Goal: Task Accomplishment & Management: Use online tool/utility

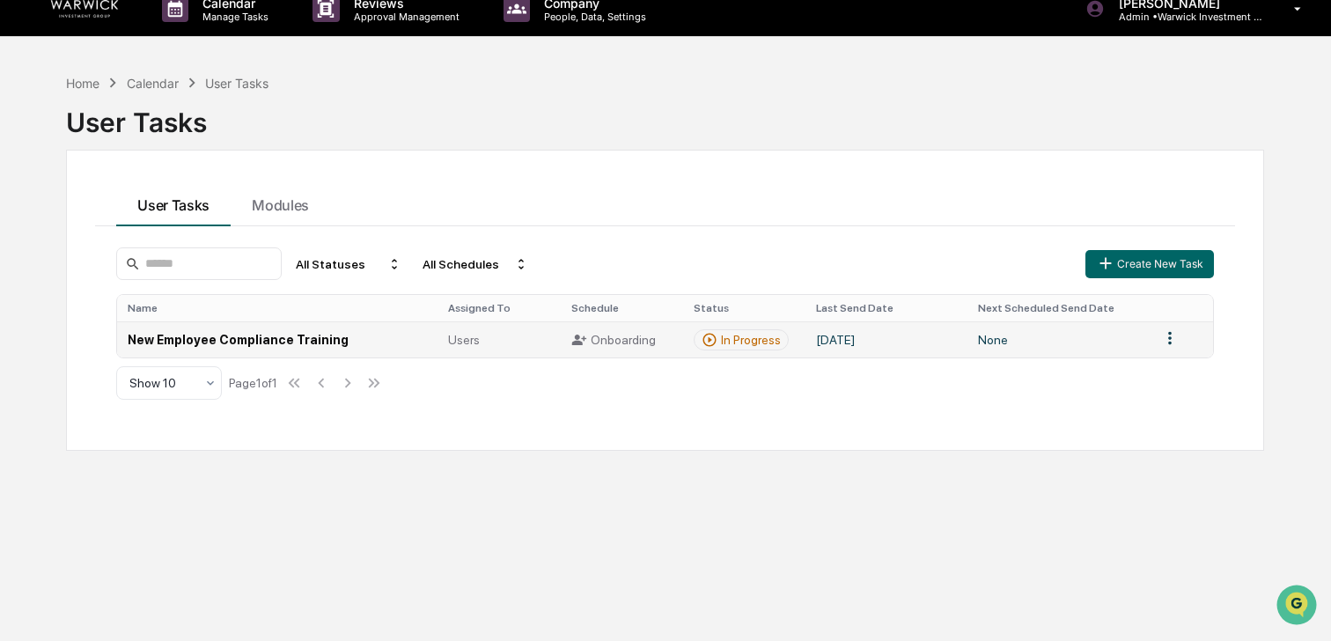
click at [781, 340] on div "In Progress" at bounding box center [751, 340] width 60 height 14
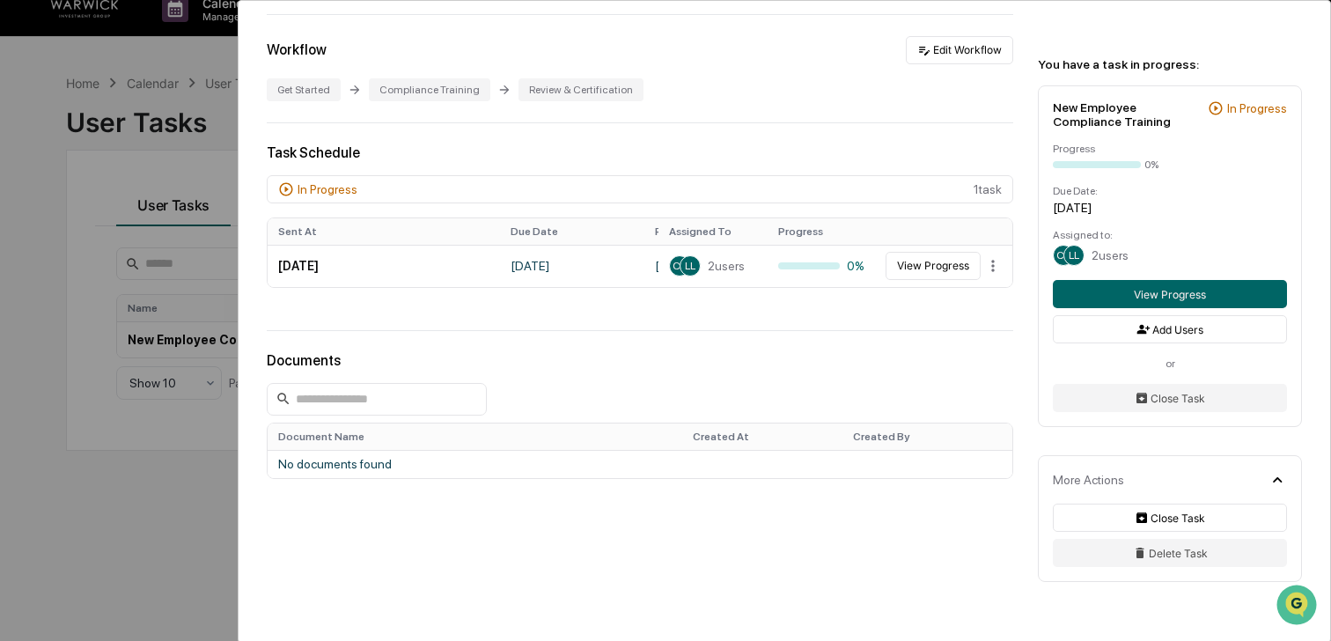
scroll to position [378, 0]
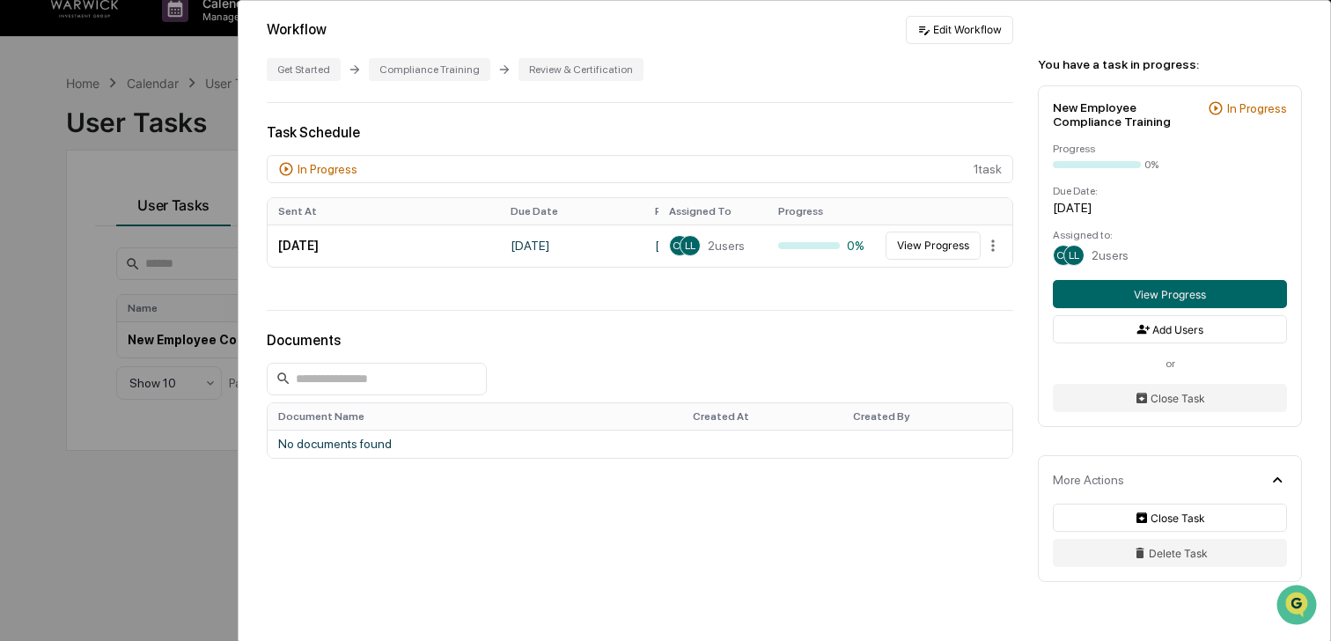
click at [1104, 257] on span "2 users" at bounding box center [1109, 255] width 37 height 14
click at [176, 63] on div "User Tasks New Employee Compliance Training New Employee Compliance Training Ac…" at bounding box center [665, 320] width 1331 height 641
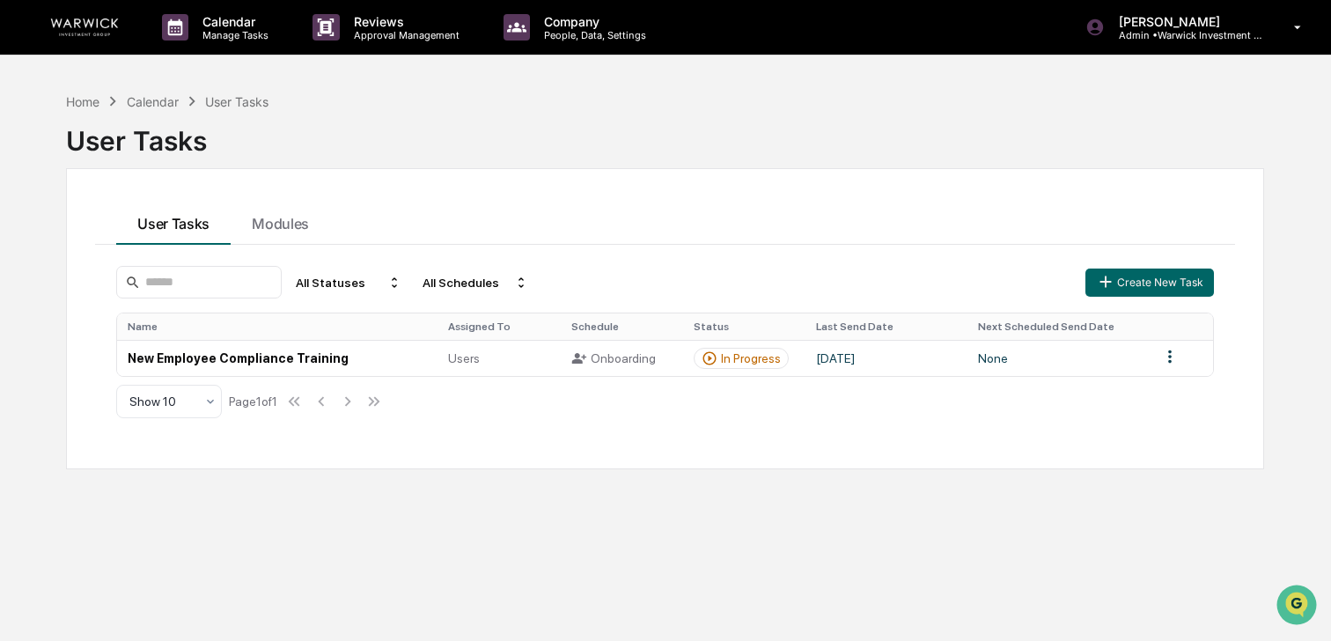
click at [77, 18] on img at bounding box center [84, 27] width 84 height 18
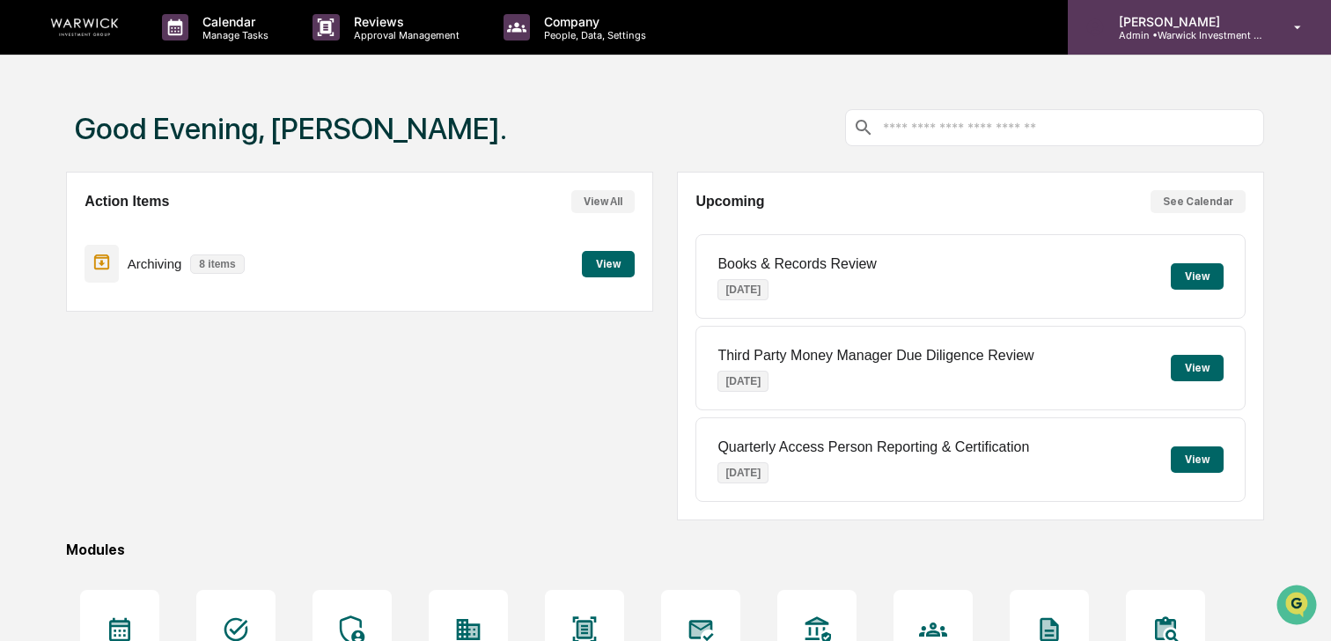
click at [1155, 34] on p "Admin • Warwick Investment Group" at bounding box center [1187, 35] width 164 height 12
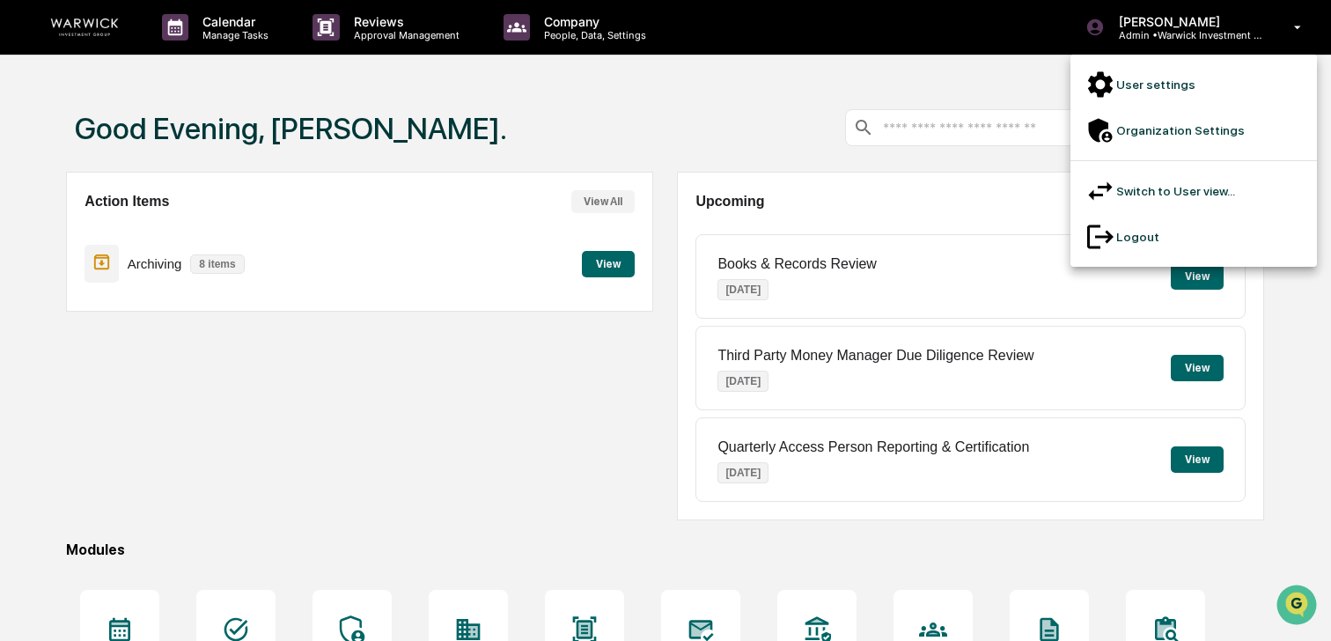
click at [1163, 168] on li "Switch to User view..." at bounding box center [1193, 191] width 246 height 46
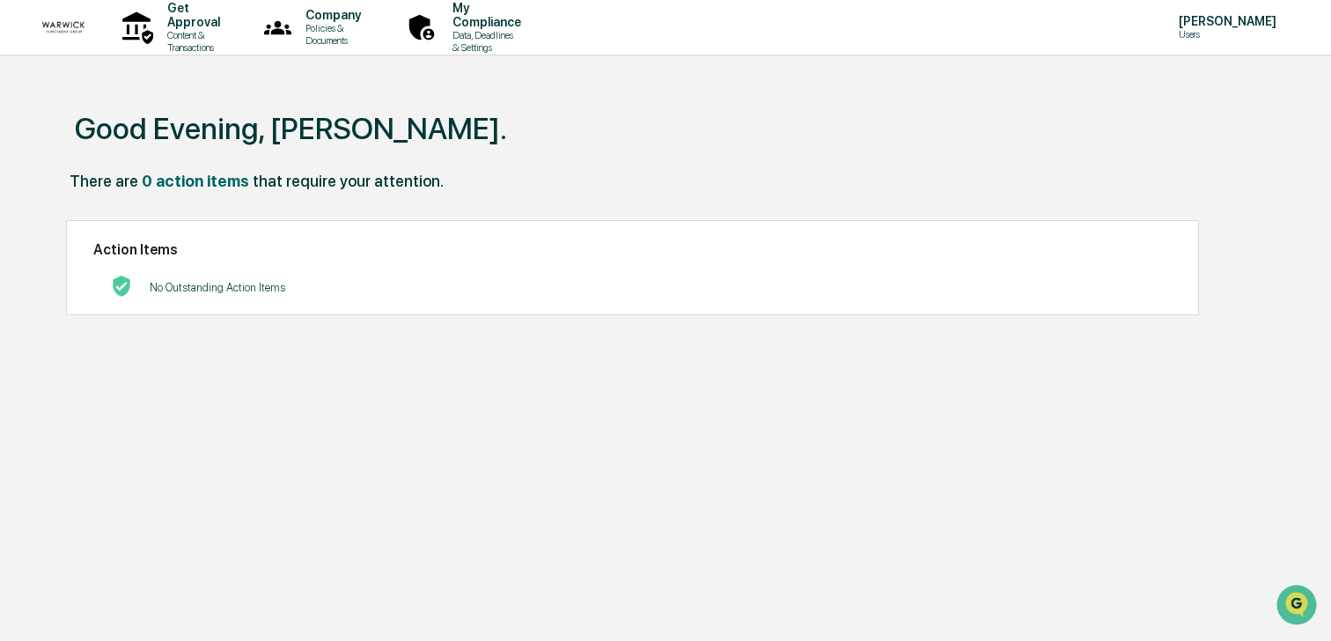
click at [61, 29] on img at bounding box center [63, 27] width 42 height 22
click at [1206, 28] on p "[PERSON_NAME]" at bounding box center [1224, 21] width 121 height 14
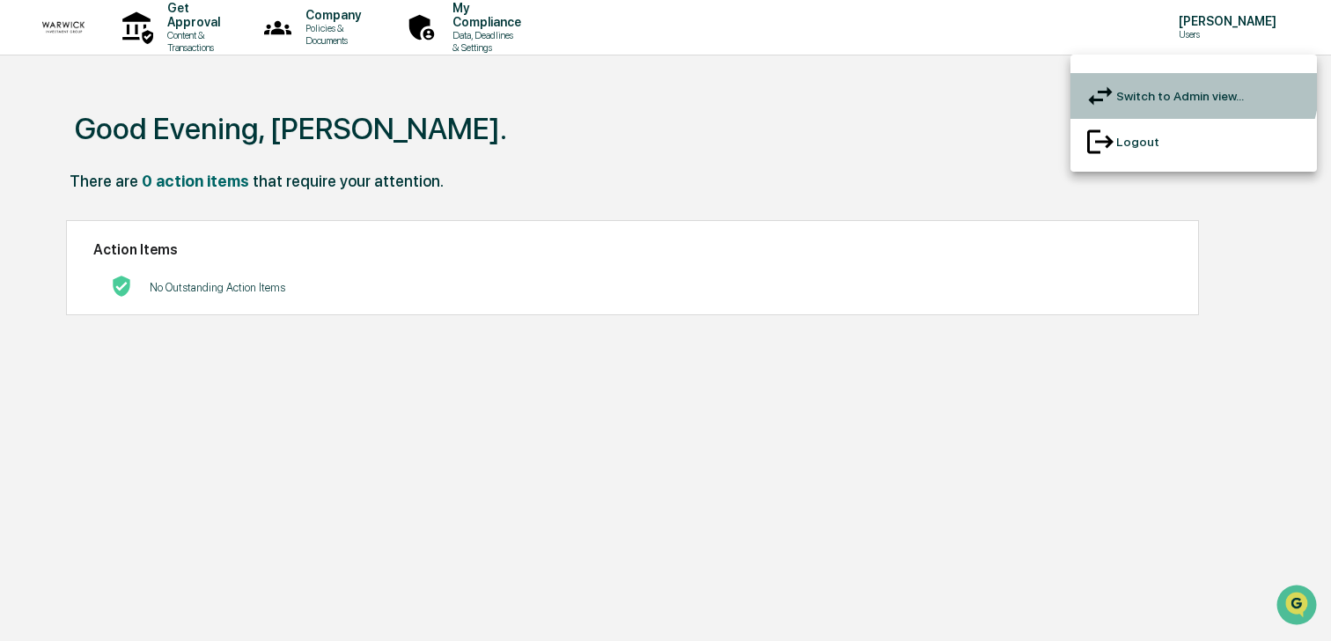
click at [1185, 84] on li "Switch to Admin view..." at bounding box center [1193, 96] width 246 height 46
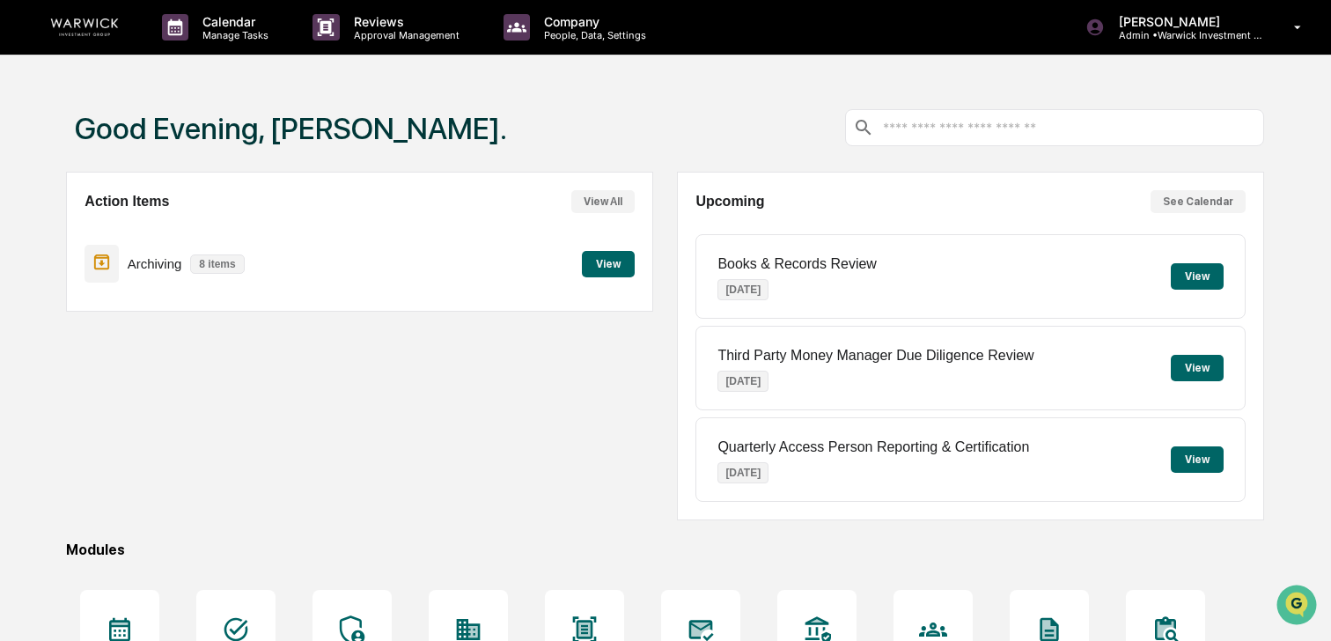
click at [606, 261] on button "View" at bounding box center [608, 264] width 53 height 26
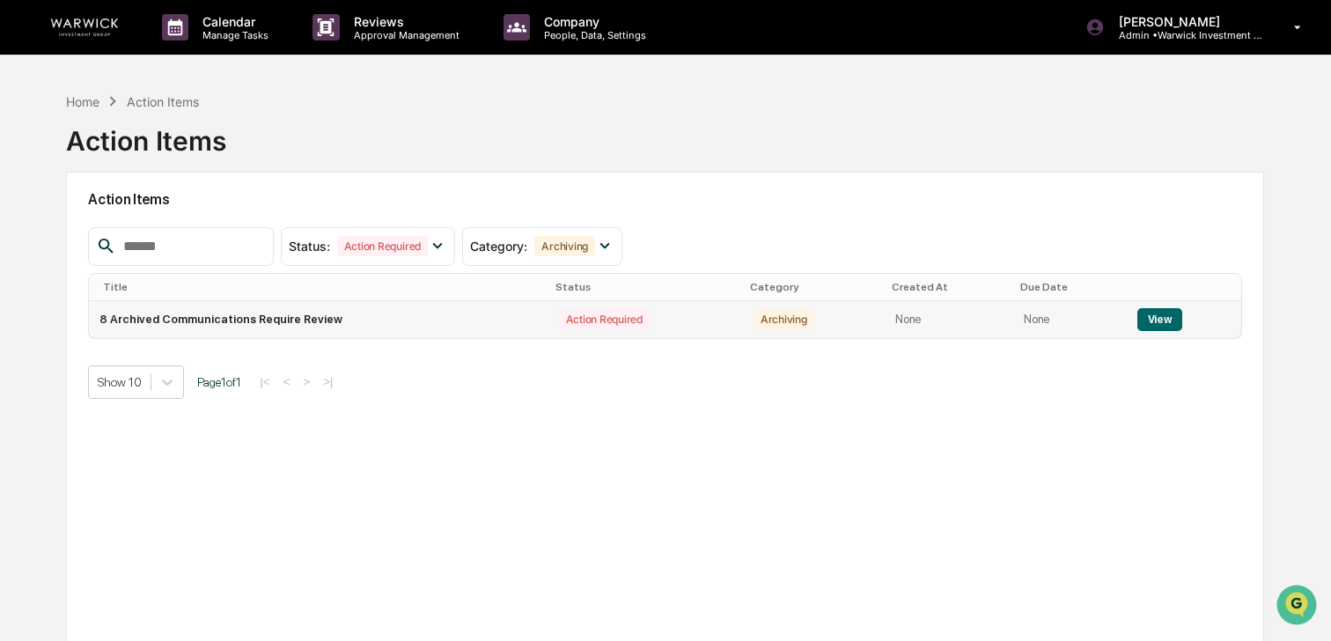
click at [1139, 323] on button "View" at bounding box center [1159, 319] width 45 height 23
